Goal: Information Seeking & Learning: Check status

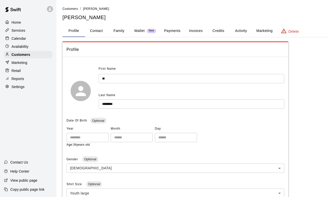
click at [22, 77] on p "Reports" at bounding box center [18, 78] width 13 height 5
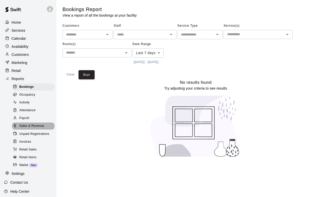
click at [29, 124] on span "Sales & Revenue" at bounding box center [31, 125] width 25 height 5
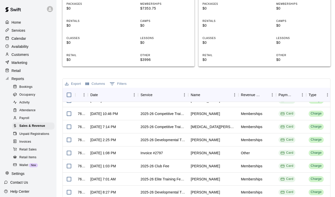
scroll to position [181, 0]
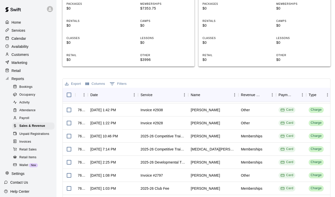
click at [31, 143] on div "Invoices" at bounding box center [33, 141] width 42 height 7
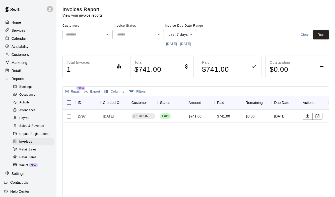
click at [178, 43] on button "8/14/2025 - 8/21/2025" at bounding box center [178, 44] width 27 height 8
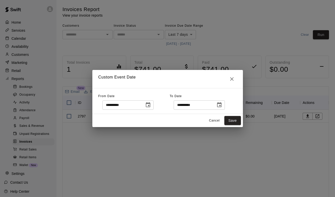
click at [221, 102] on icon "Choose date, selected date is Aug 21, 2025" at bounding box center [219, 104] width 5 height 5
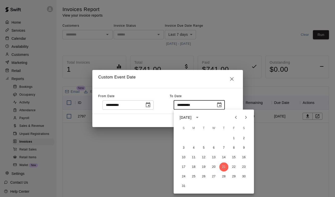
click at [244, 120] on icon "Next month" at bounding box center [246, 117] width 6 height 6
click at [202, 139] on button "2" at bounding box center [203, 138] width 9 height 9
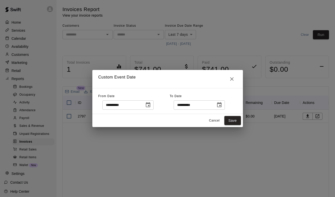
type input "**********"
click at [233, 121] on button "Save" at bounding box center [232, 120] width 17 height 9
type input "******"
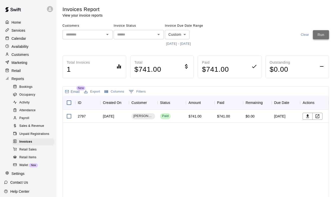
click at [317, 37] on button "Run" at bounding box center [321, 34] width 16 height 9
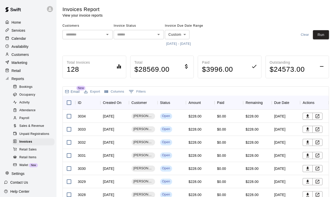
click at [138, 35] on input "text" at bounding box center [134, 34] width 39 height 6
click at [128, 61] on li "Open" at bounding box center [139, 61] width 50 height 8
type input "****"
click at [316, 37] on button "Run" at bounding box center [321, 34] width 16 height 9
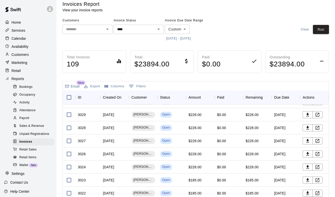
scroll to position [60, 0]
